Goal: Navigation & Orientation: Find specific page/section

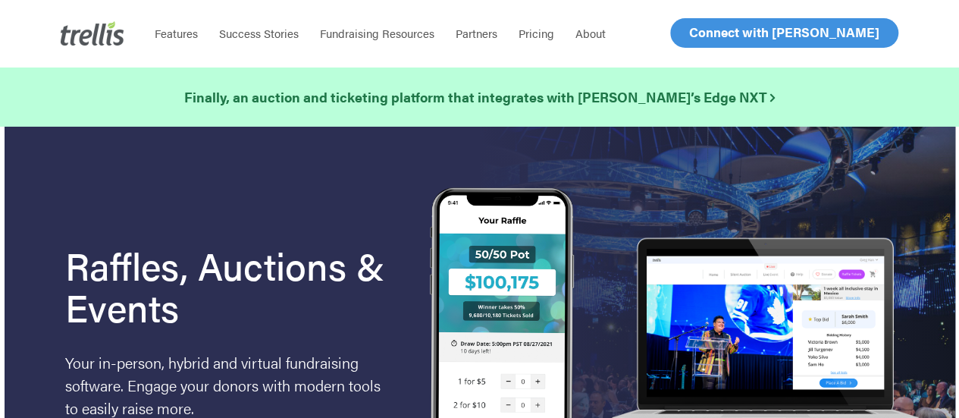
click at [587, 33] on span "About" at bounding box center [591, 33] width 30 height 16
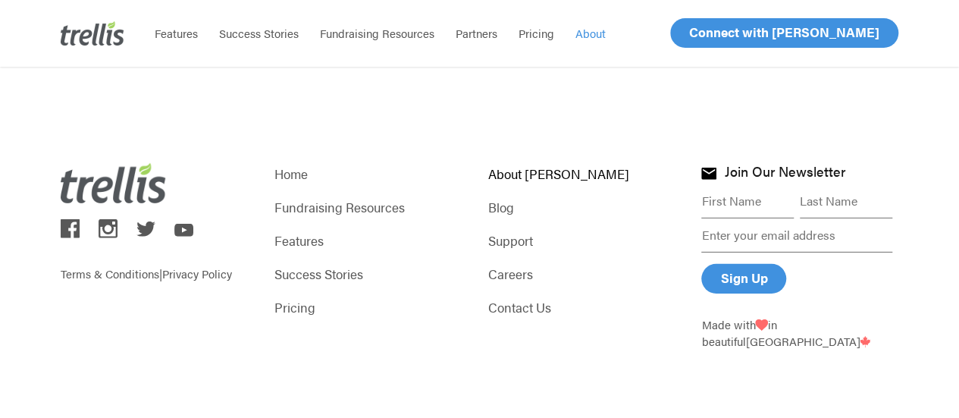
scroll to position [2238, 0]
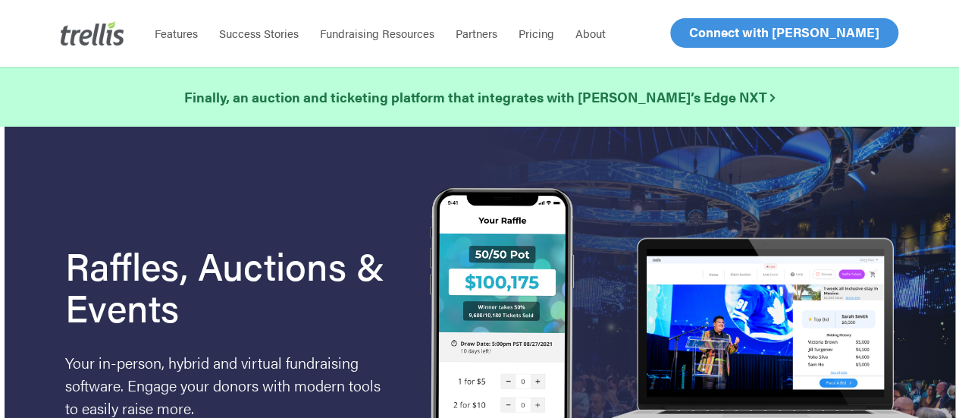
scroll to position [76, 0]
